Goal: Information Seeking & Learning: Learn about a topic

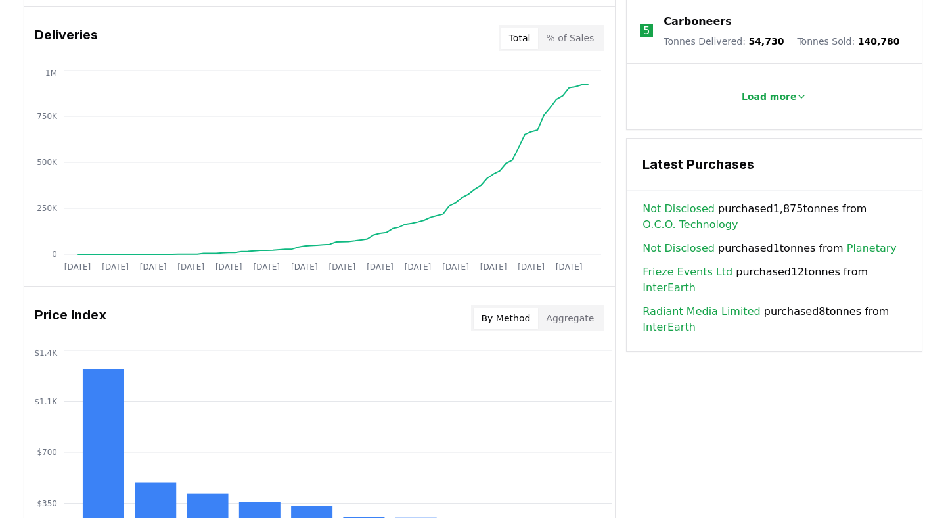
click at [578, 313] on button "Aggregate" at bounding box center [570, 318] width 64 height 21
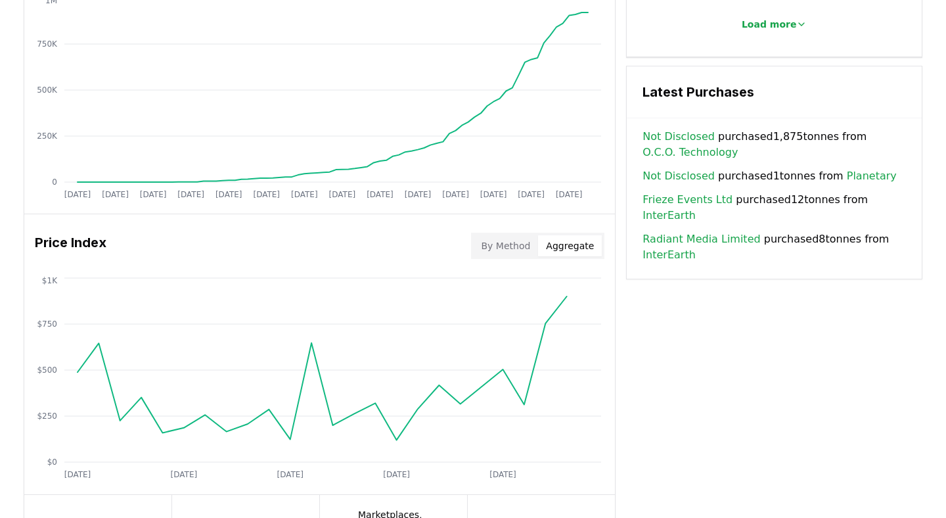
scroll to position [954, 0]
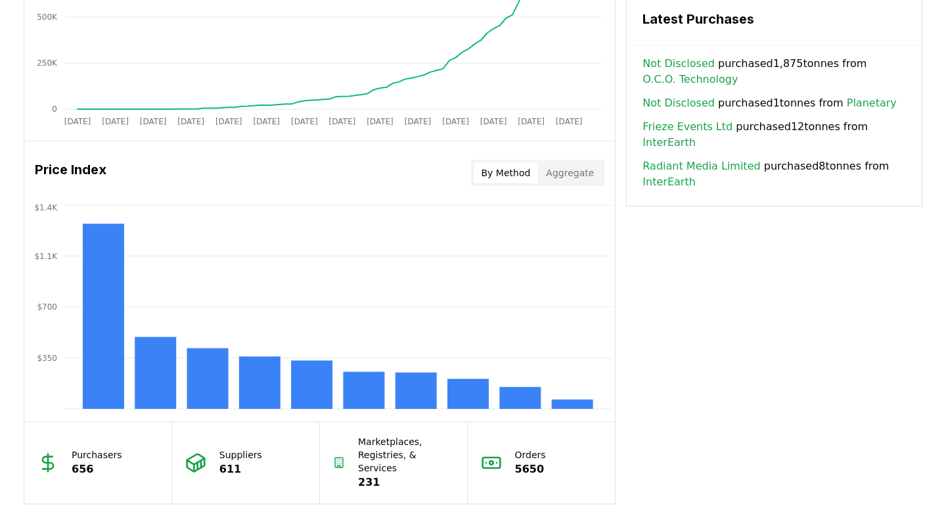
click at [520, 177] on button "By Method" at bounding box center [506, 172] width 65 height 21
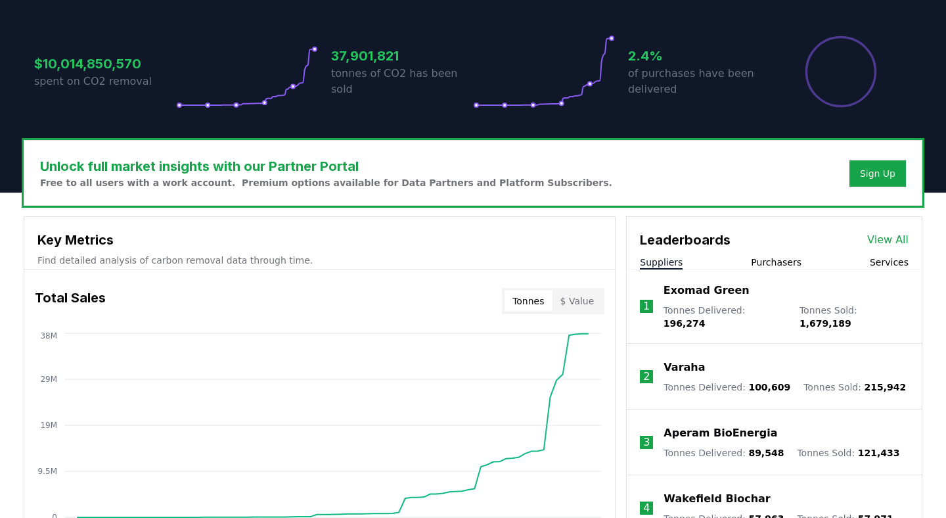
scroll to position [0, 0]
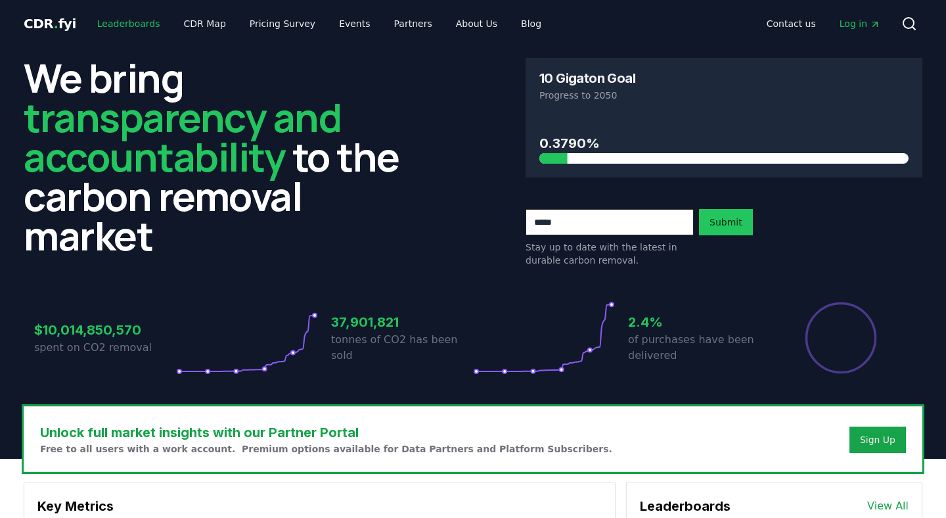
click at [133, 27] on link "Leaderboards" at bounding box center [129, 24] width 84 height 24
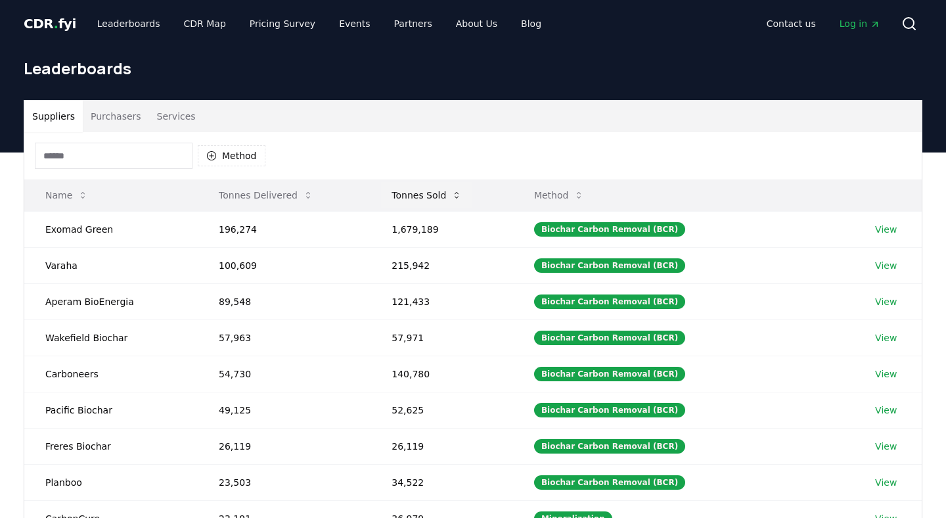
click at [456, 198] on icon at bounding box center [456, 195] width 11 height 11
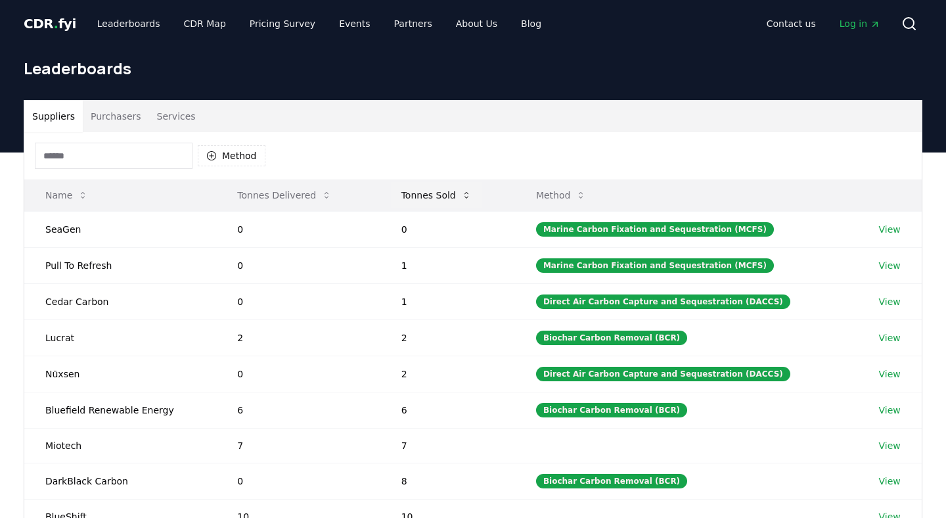
click at [456, 198] on button "Tonnes Sold" at bounding box center [436, 195] width 91 height 26
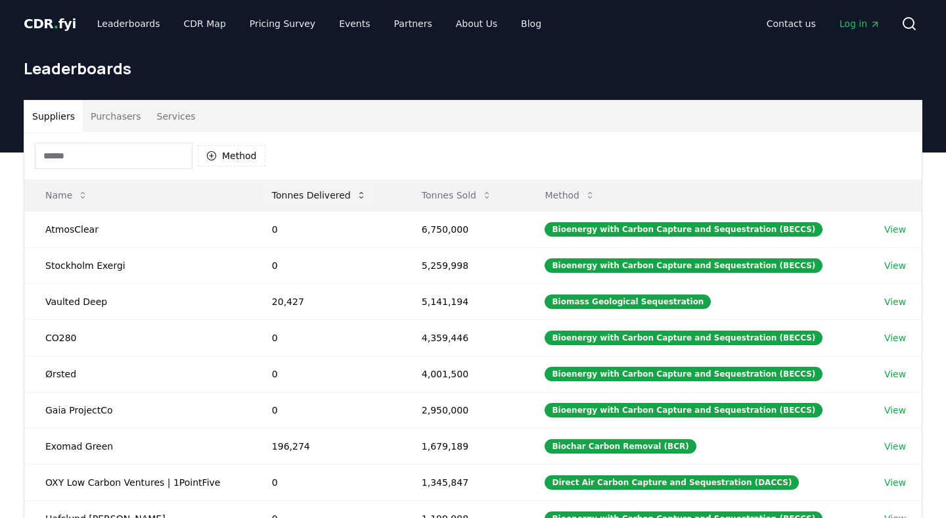
click at [350, 194] on button "Tonnes Delivered" at bounding box center [320, 195] width 116 height 26
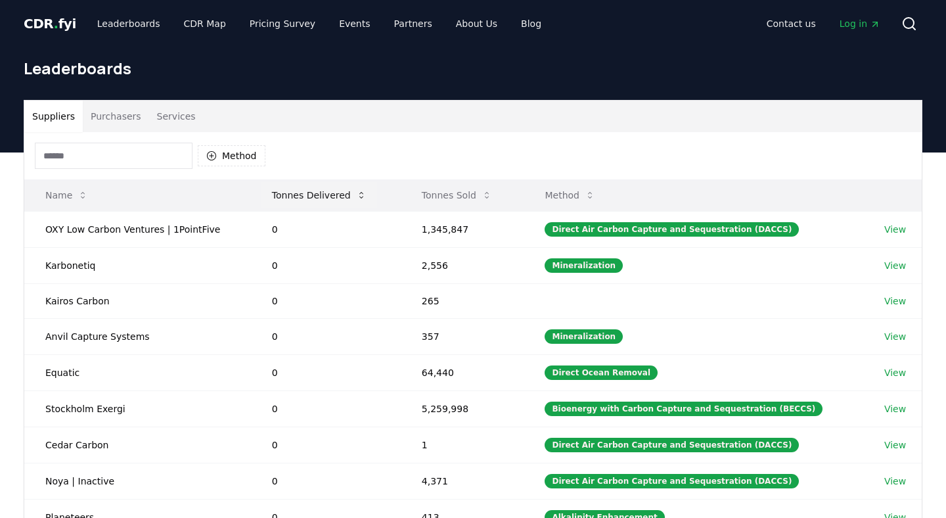
click at [350, 194] on button "Tonnes Delivered" at bounding box center [320, 195] width 116 height 26
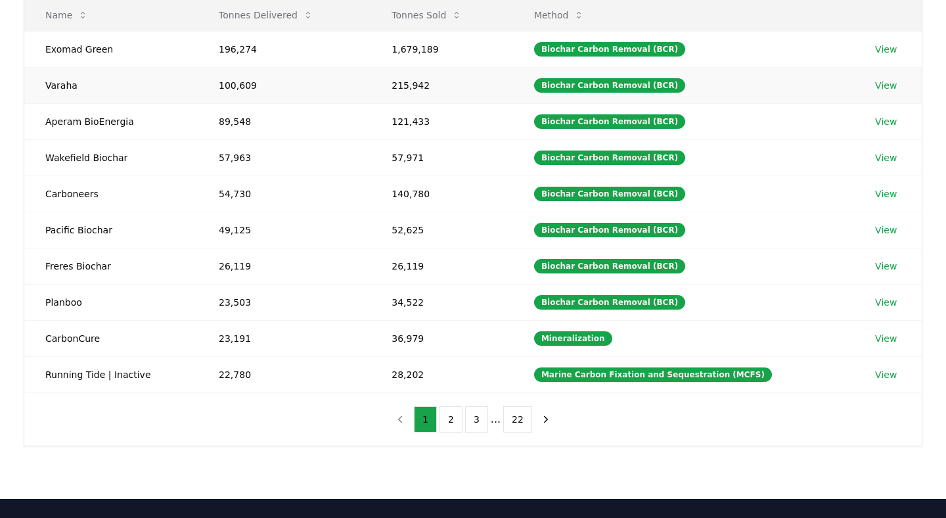
scroll to position [181, 0]
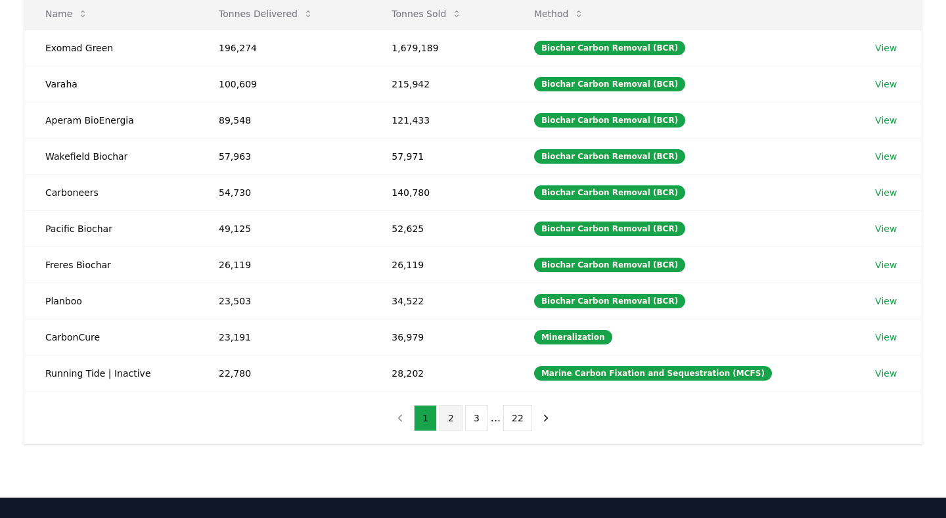
click at [455, 424] on button "2" at bounding box center [451, 418] width 23 height 26
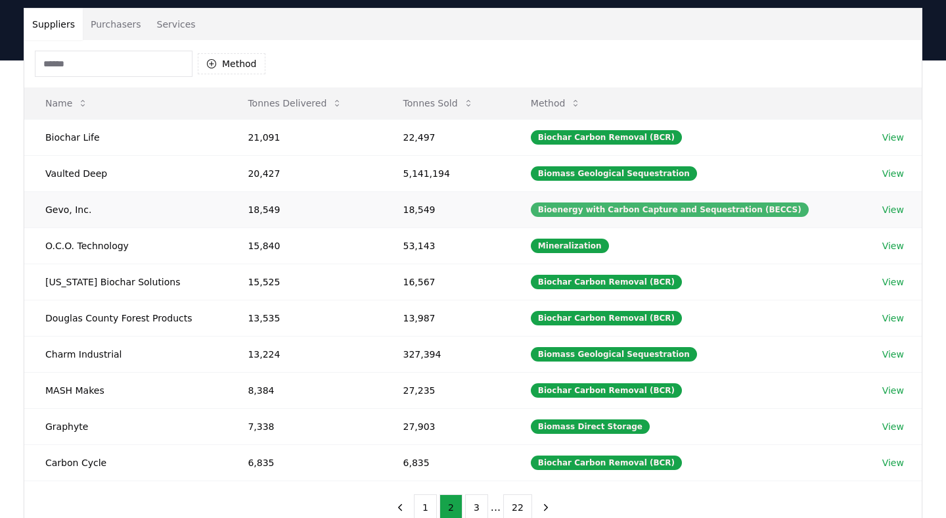
scroll to position [97, 0]
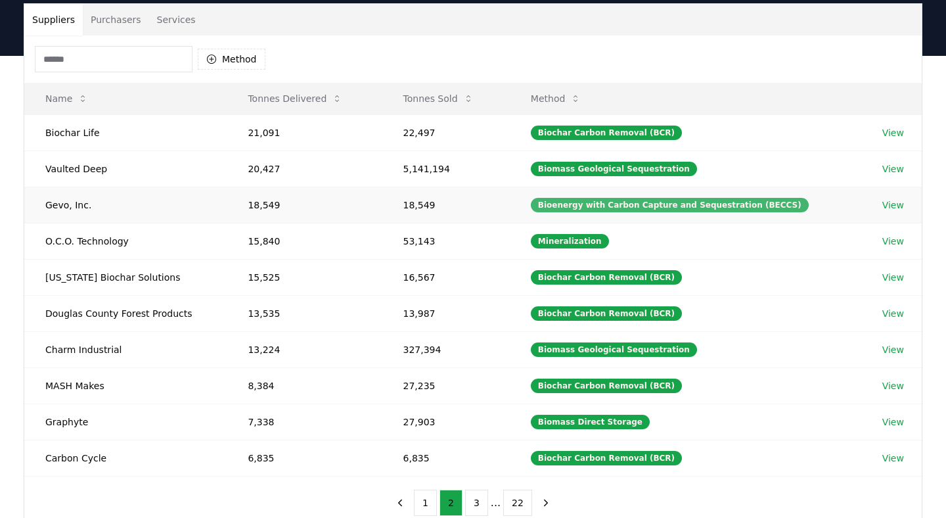
click at [582, 206] on div "Bioenergy with Carbon Capture and Sequestration (BECCS)" at bounding box center [670, 205] width 278 height 14
click at [628, 202] on div "Bioenergy with Carbon Capture and Sequestration (BECCS)" at bounding box center [670, 205] width 278 height 14
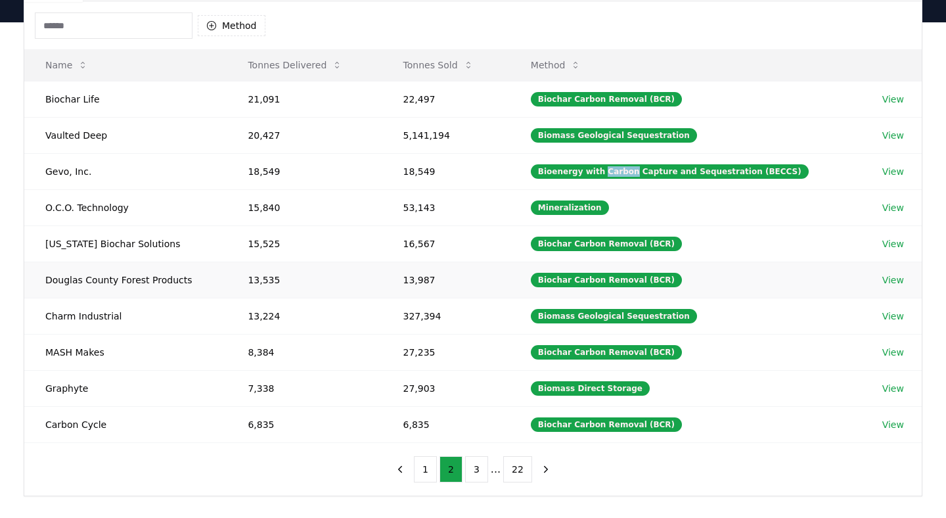
scroll to position [169, 0]
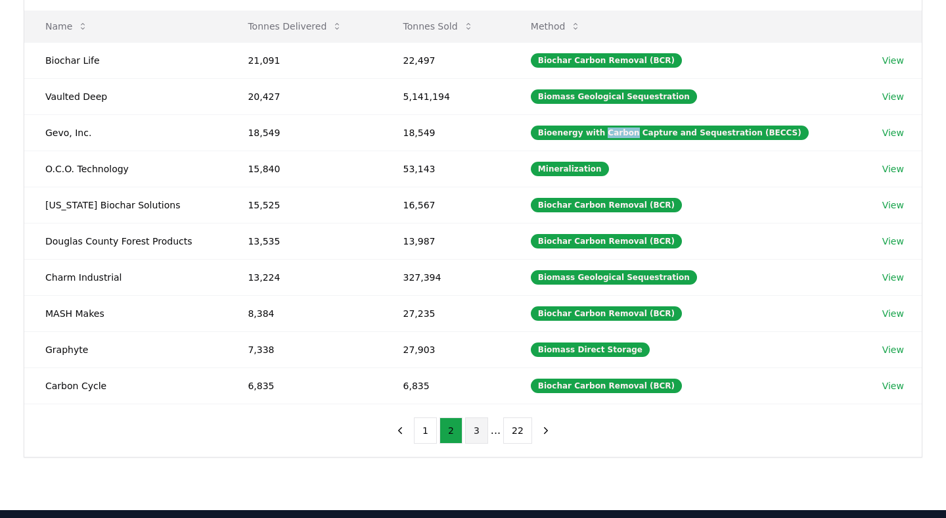
click at [477, 429] on button "3" at bounding box center [476, 430] width 23 height 26
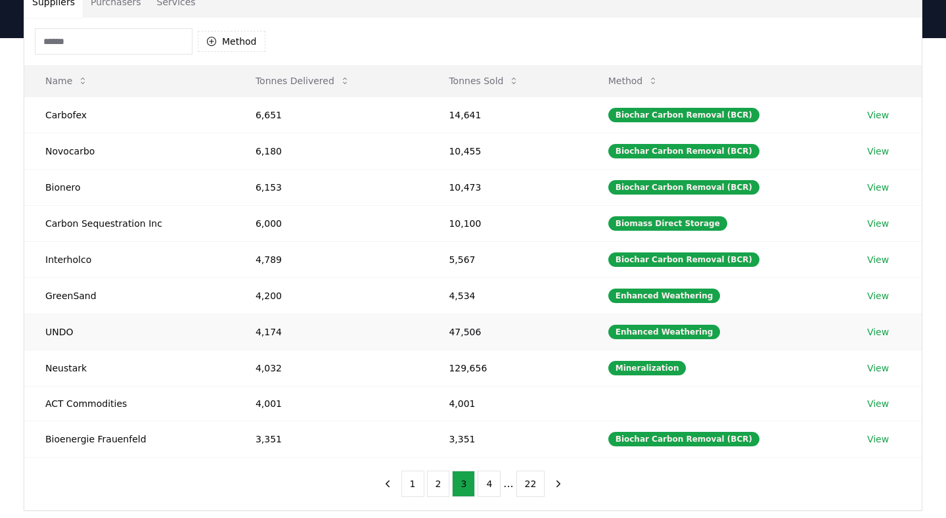
scroll to position [0, 0]
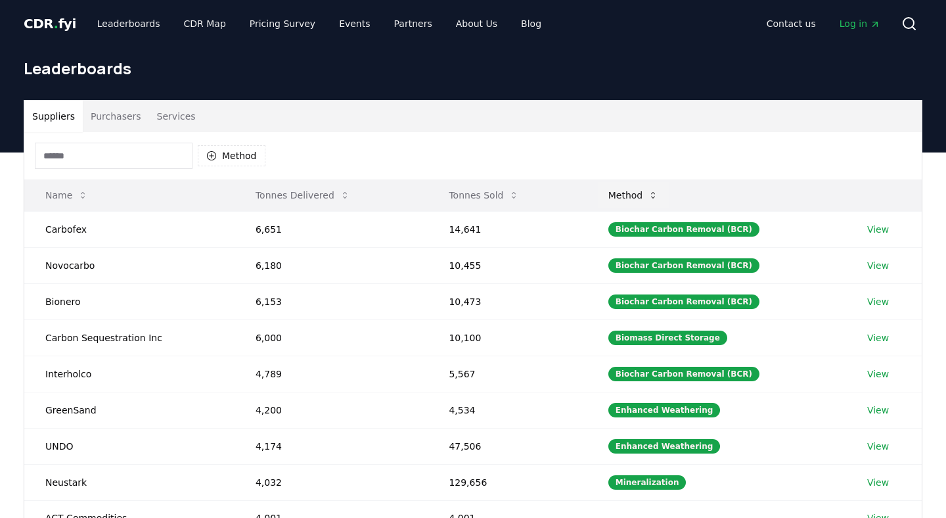
click at [651, 199] on button "Method" at bounding box center [634, 195] width 72 height 26
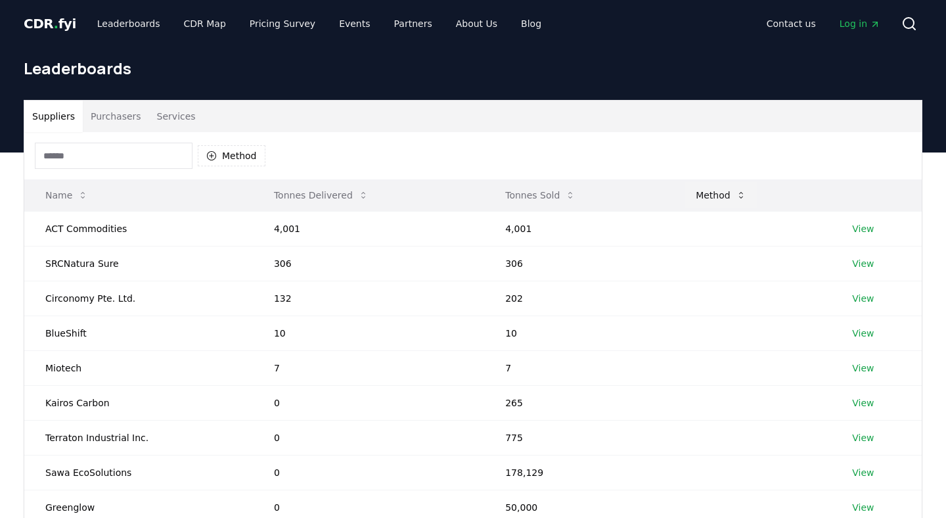
click at [743, 191] on button "Method" at bounding box center [721, 195] width 72 height 26
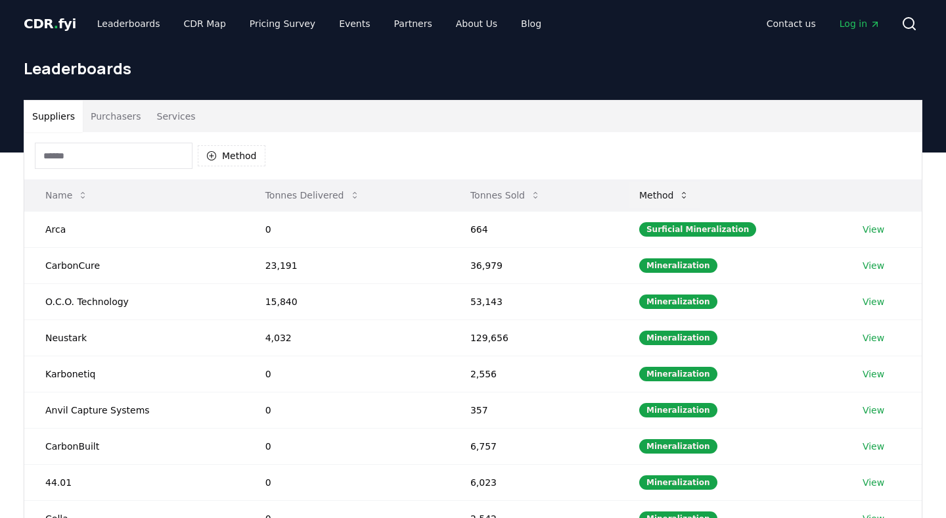
click at [684, 200] on button "Method" at bounding box center [665, 195] width 72 height 26
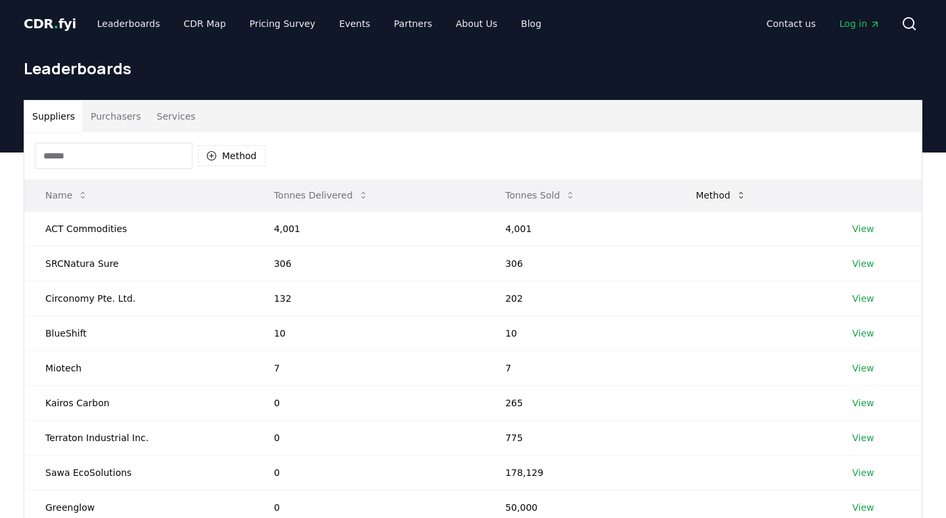
click at [685, 200] on button "Method" at bounding box center [721, 195] width 72 height 26
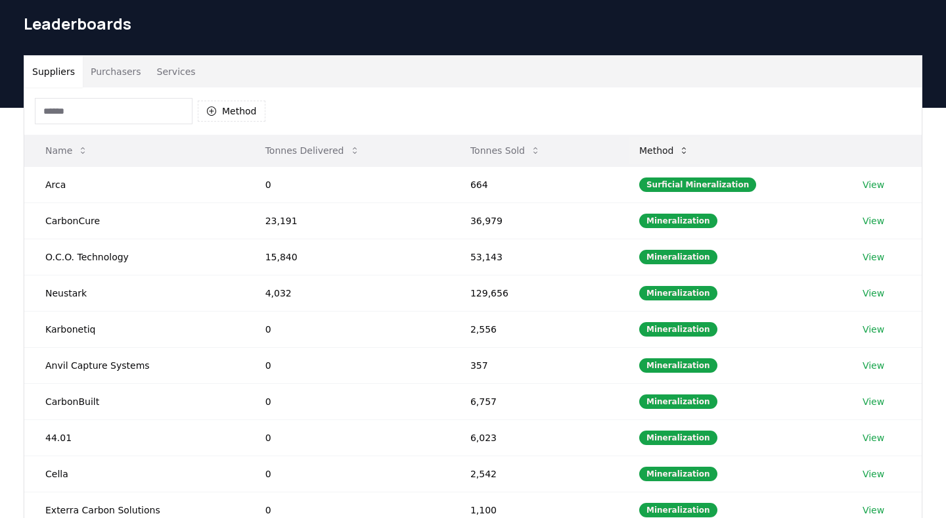
scroll to position [50, 0]
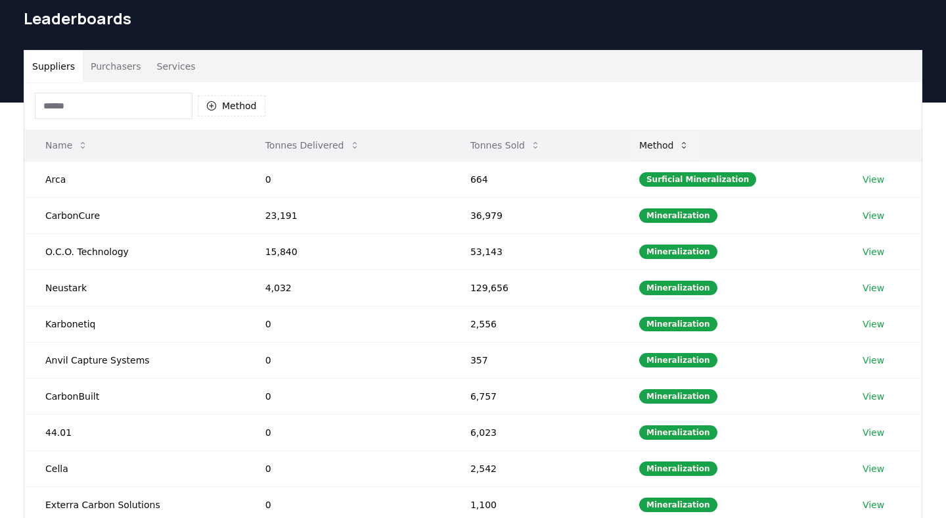
click at [689, 148] on icon at bounding box center [684, 145] width 11 height 11
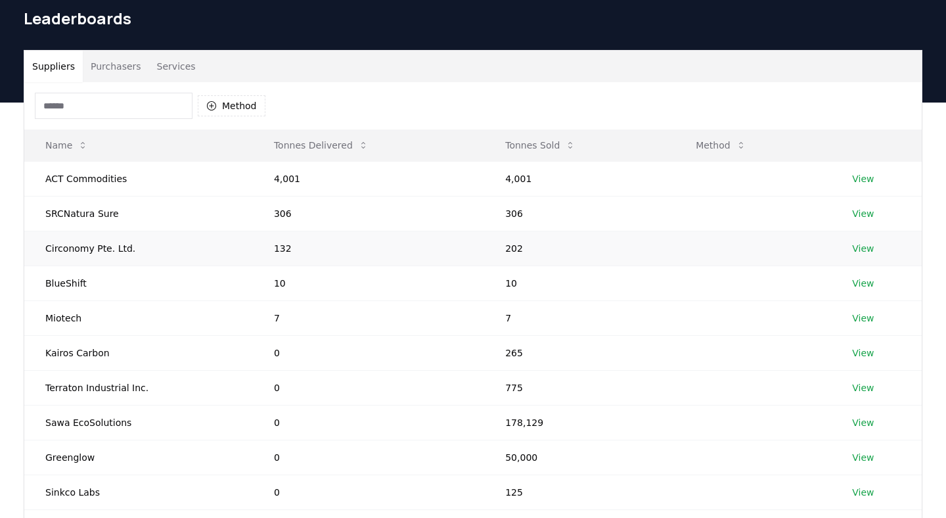
scroll to position [363, 0]
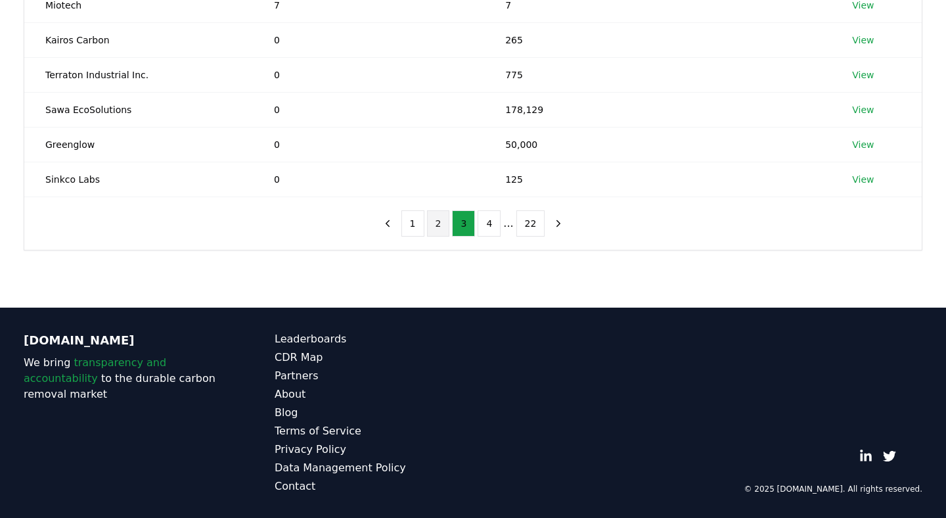
click at [427, 230] on button "2" at bounding box center [438, 223] width 23 height 26
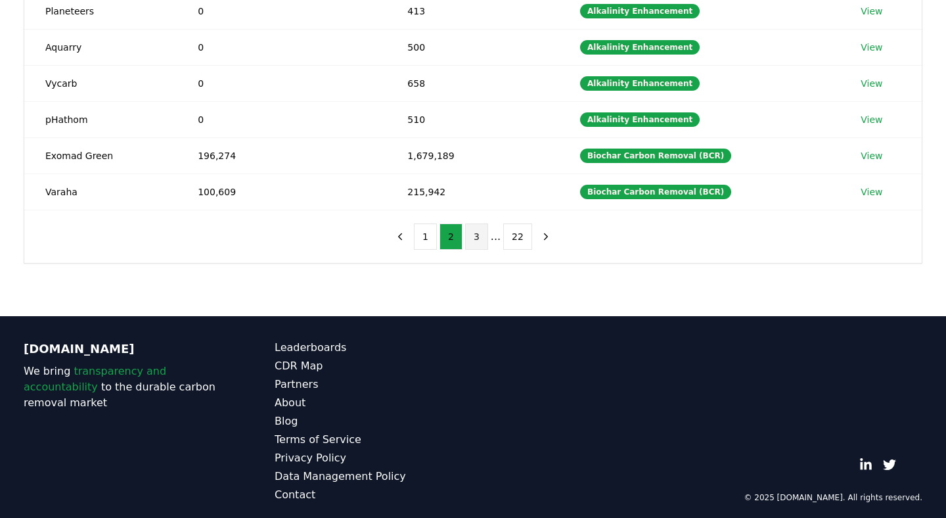
click at [470, 239] on button "3" at bounding box center [476, 236] width 23 height 26
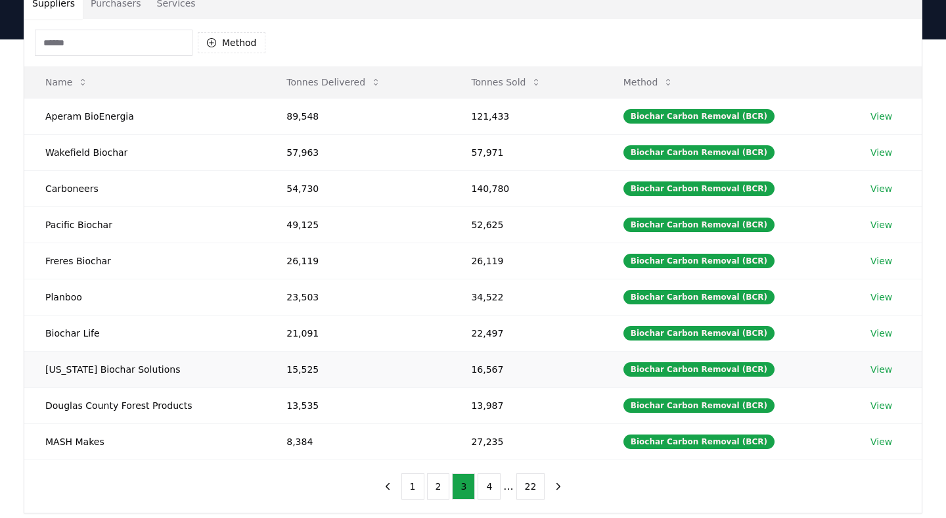
scroll to position [186, 0]
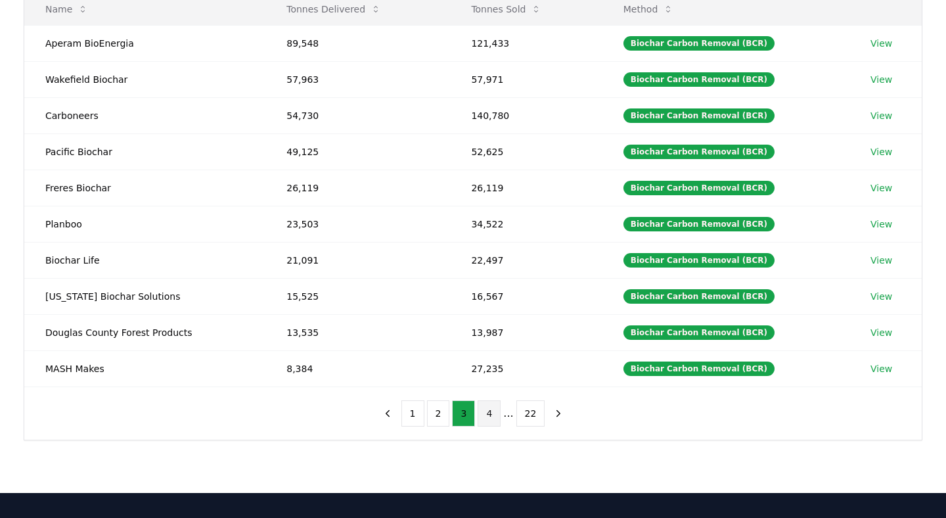
click at [483, 403] on button "4" at bounding box center [489, 413] width 23 height 26
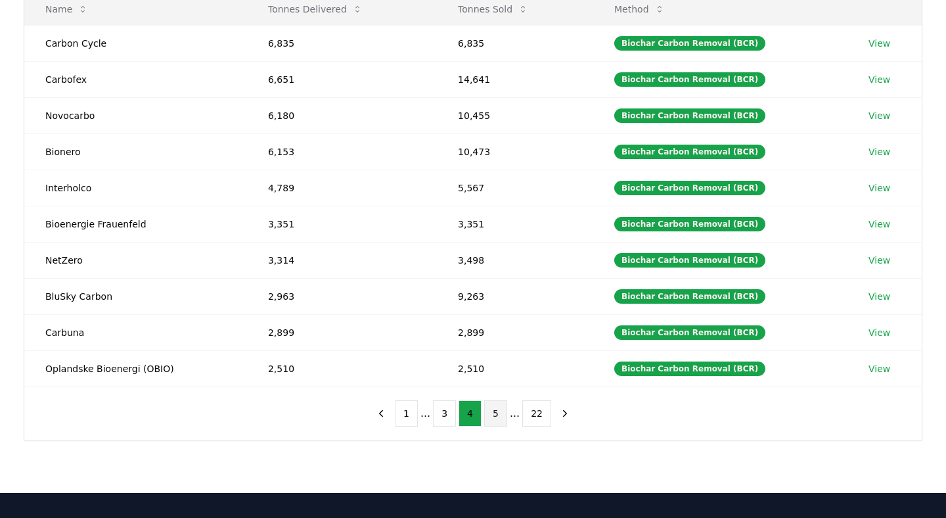
click at [494, 418] on button "5" at bounding box center [495, 413] width 23 height 26
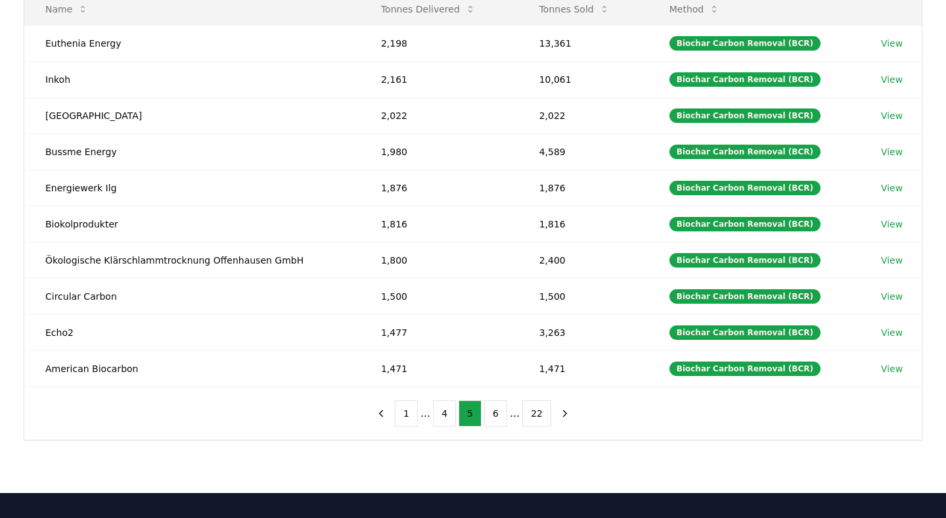
scroll to position [188, 0]
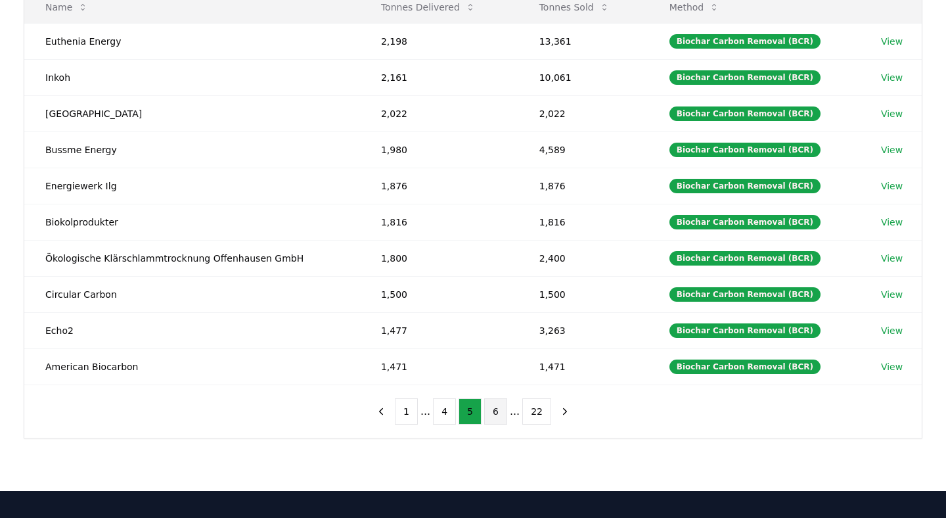
click at [499, 413] on button "6" at bounding box center [495, 411] width 23 height 26
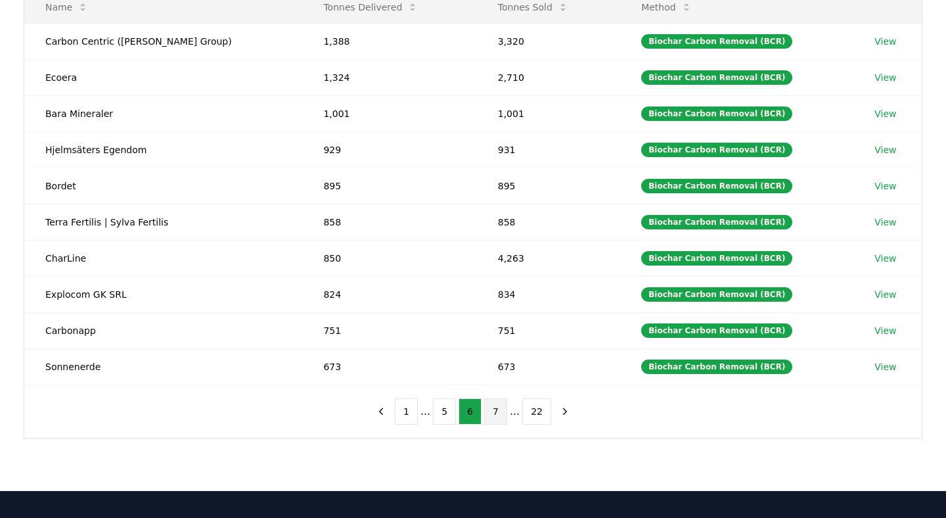
click at [497, 422] on button "7" at bounding box center [495, 411] width 23 height 26
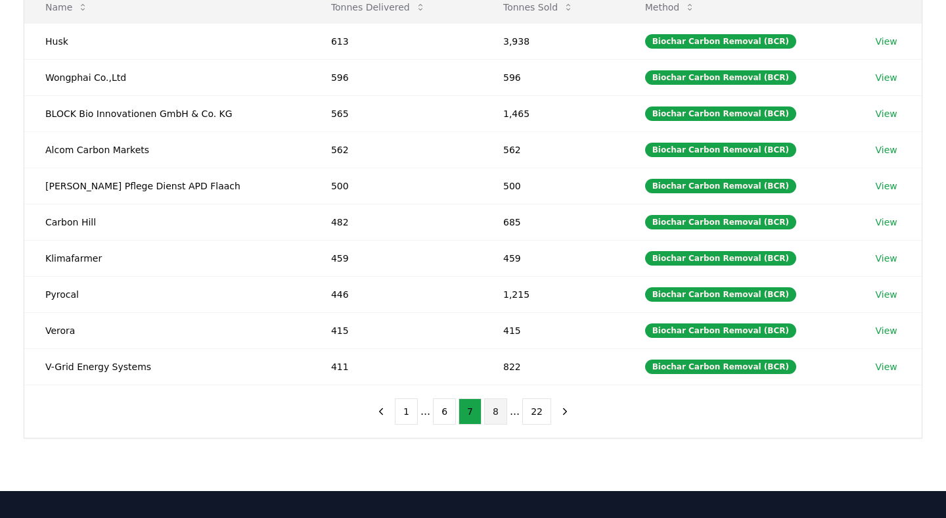
click at [497, 419] on button "8" at bounding box center [495, 411] width 23 height 26
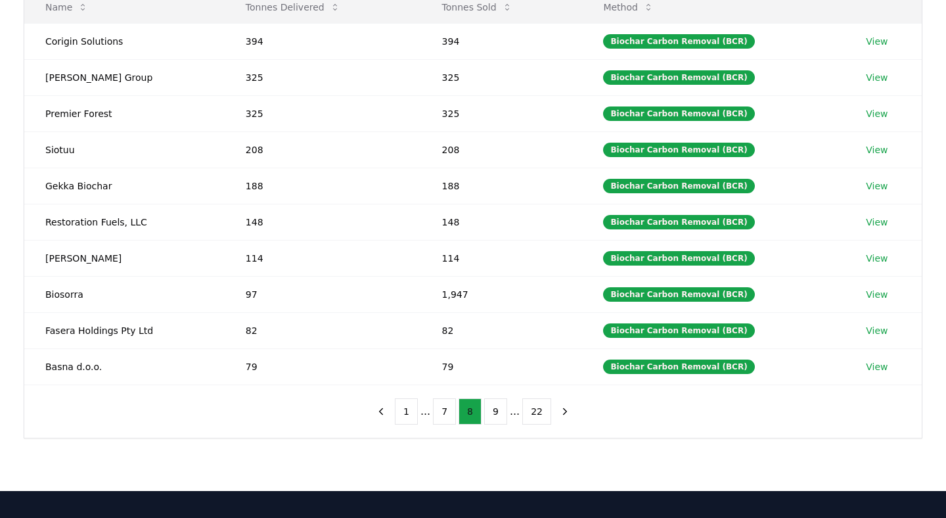
click at [497, 419] on button "9" at bounding box center [495, 411] width 23 height 26
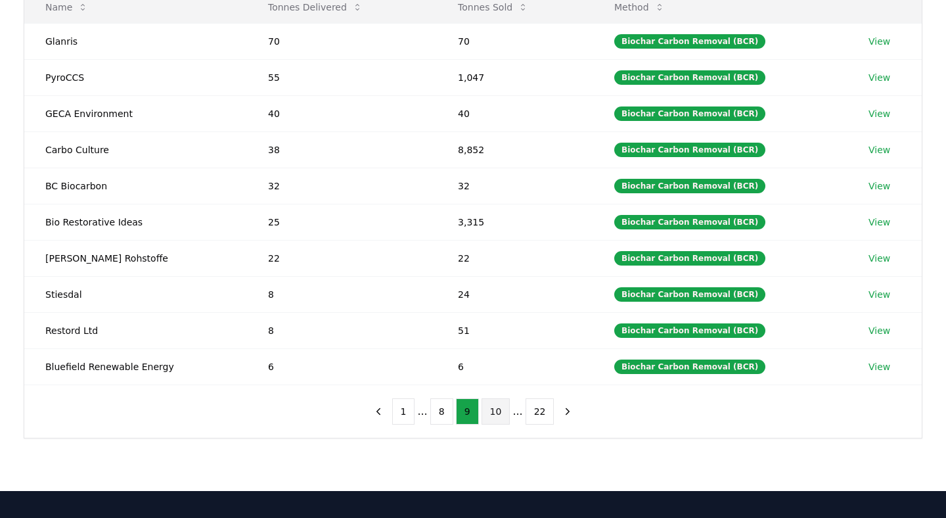
click at [497, 419] on button "10" at bounding box center [496, 411] width 29 height 26
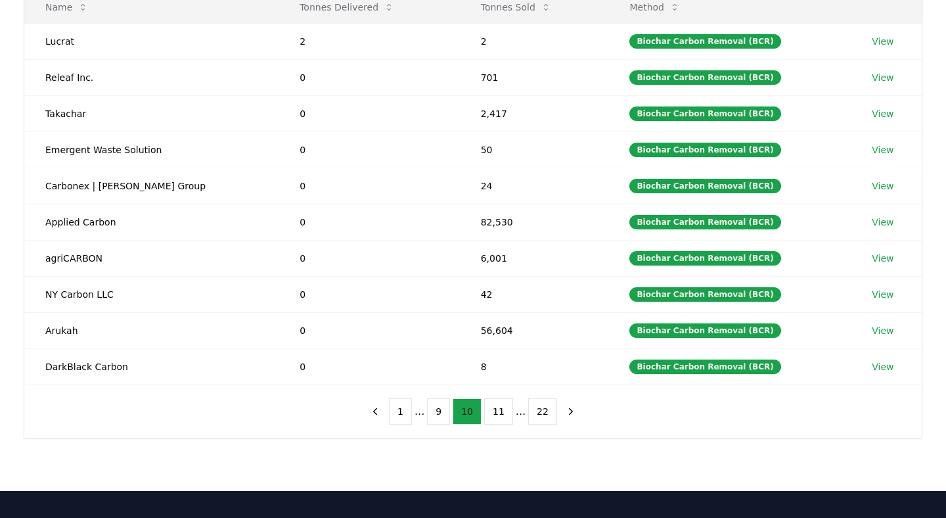
click at [497, 419] on button "11" at bounding box center [498, 411] width 29 height 26
